Goal: Information Seeking & Learning: Find specific fact

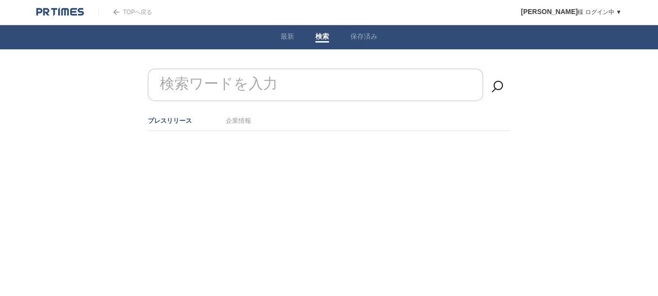
click at [212, 74] on label "検索ワードを入力" at bounding box center [218, 84] width 123 height 25
click at [212, 74] on input "検索ワードを入力" at bounding box center [315, 85] width 335 height 32
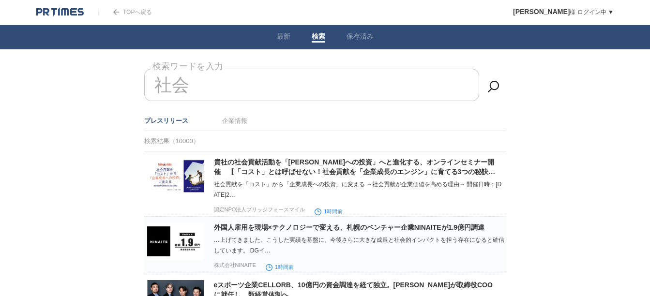
type input "社"
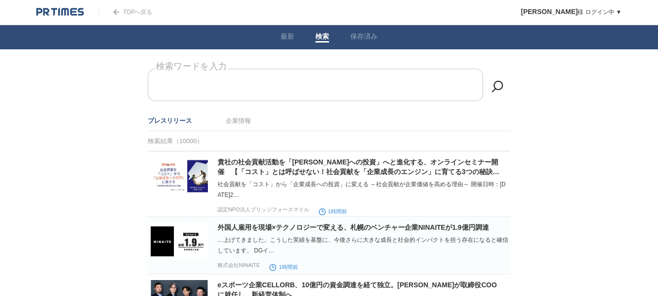
type input "ｓ"
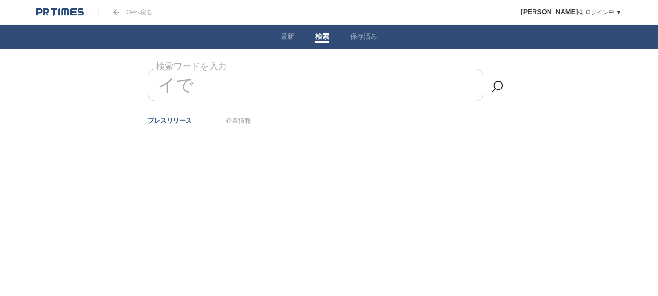
type input "イ"
type input "で"
type input "し"
type input "で"
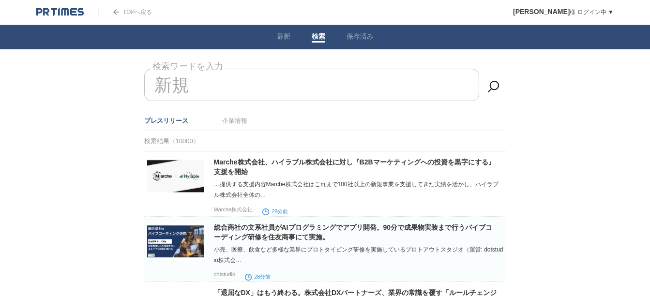
type input "新"
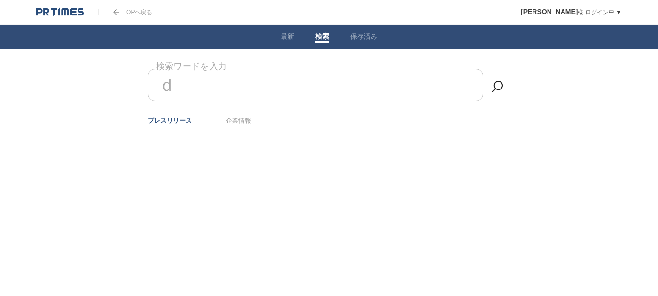
type input "で"
type input "新"
type input "で"
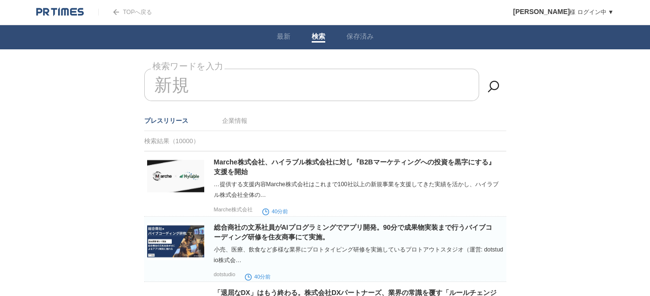
type input "新"
